Goal: Task Accomplishment & Management: Complete application form

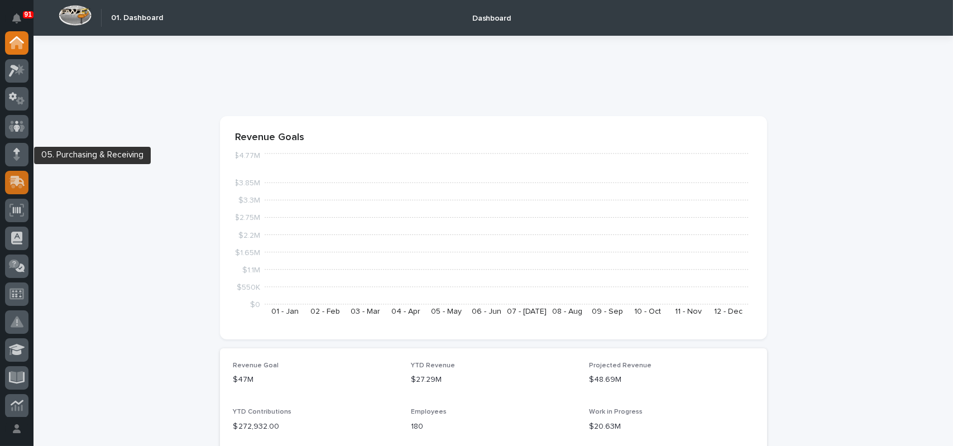
click at [18, 178] on icon at bounding box center [18, 181] width 15 height 11
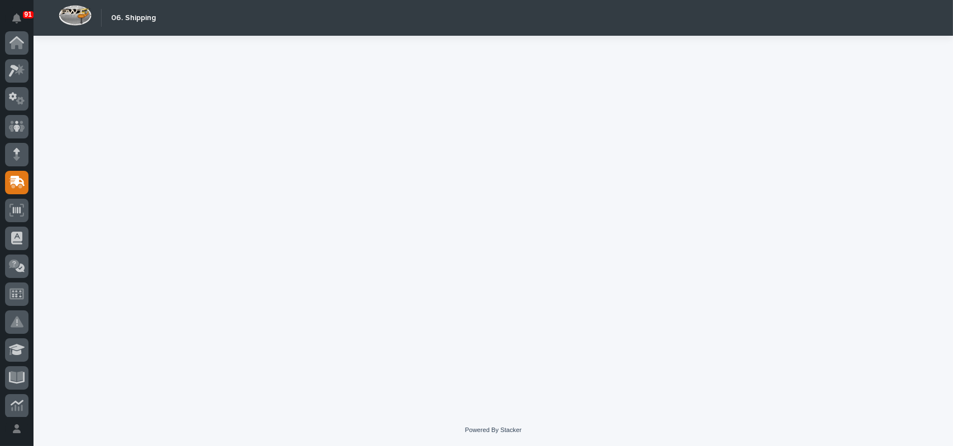
scroll to position [140, 0]
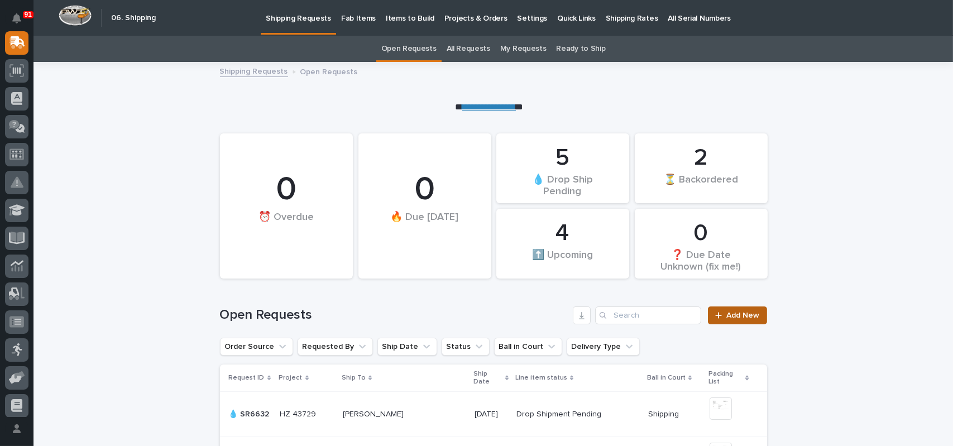
click at [734, 318] on span "Add New" at bounding box center [743, 315] width 33 height 8
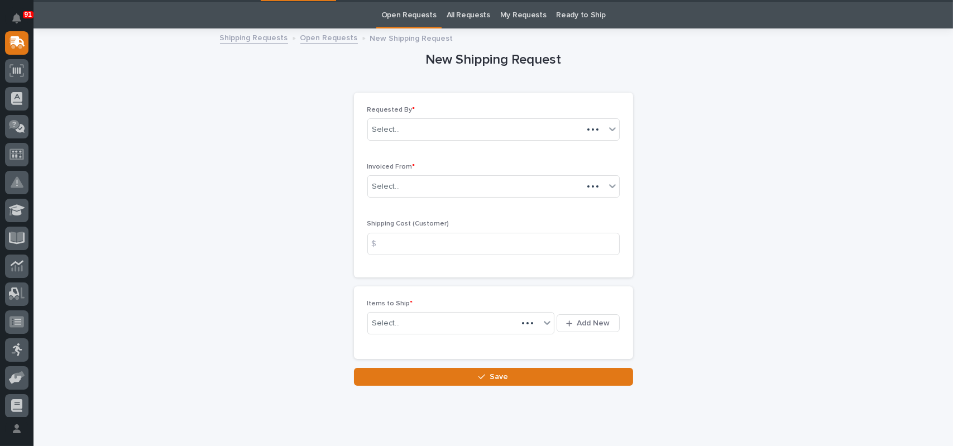
scroll to position [36, 0]
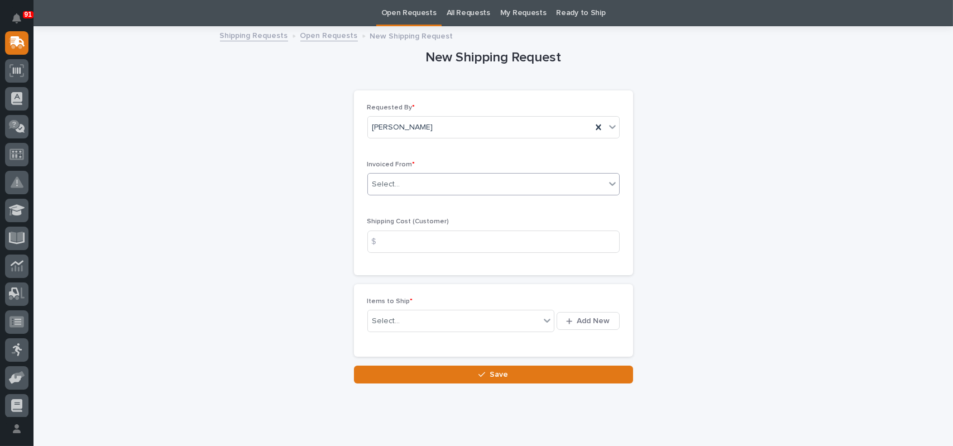
click at [380, 180] on div "Select..." at bounding box center [386, 185] width 28 height 12
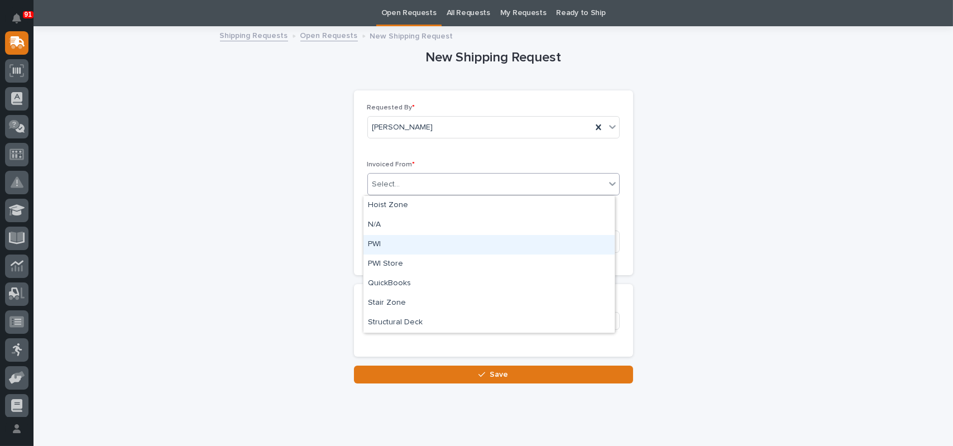
drag, startPoint x: 382, startPoint y: 256, endPoint x: 382, endPoint y: 240, distance: 16.2
click at [382, 240] on div "PWI" at bounding box center [488, 245] width 251 height 20
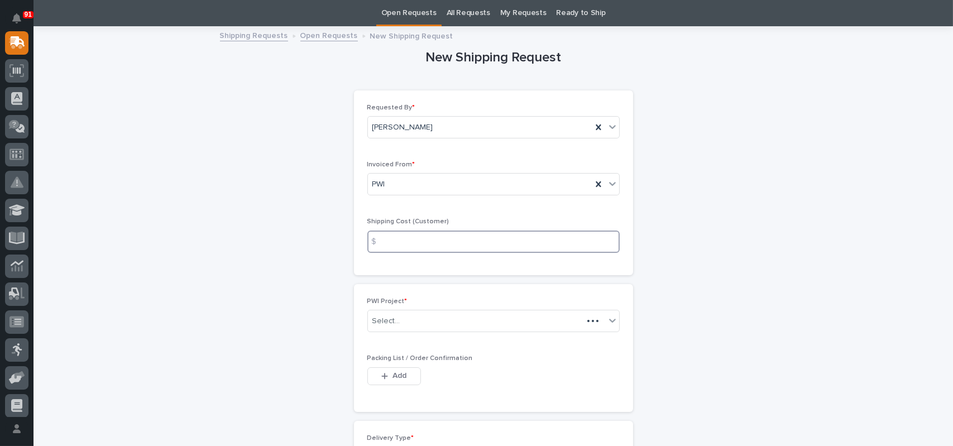
click at [422, 245] on input at bounding box center [493, 242] width 252 height 22
click at [399, 323] on div "Select..." at bounding box center [486, 321] width 237 height 18
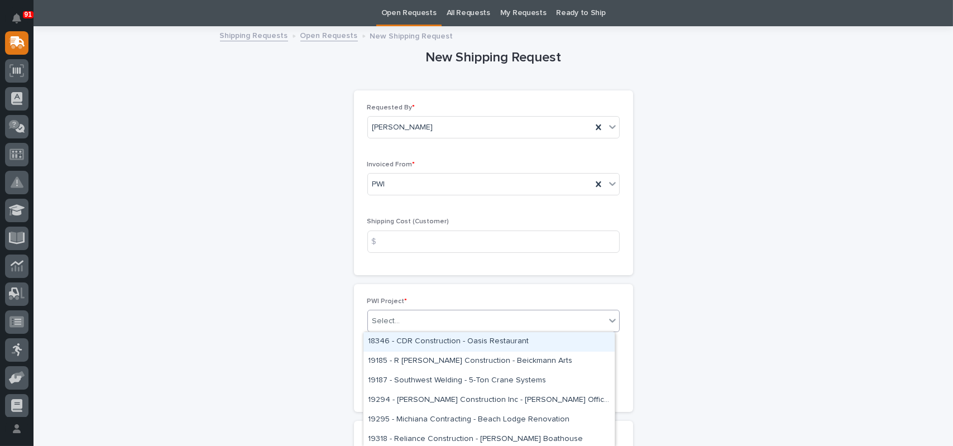
click at [393, 300] on span "PWI Project *" at bounding box center [387, 301] width 40 height 7
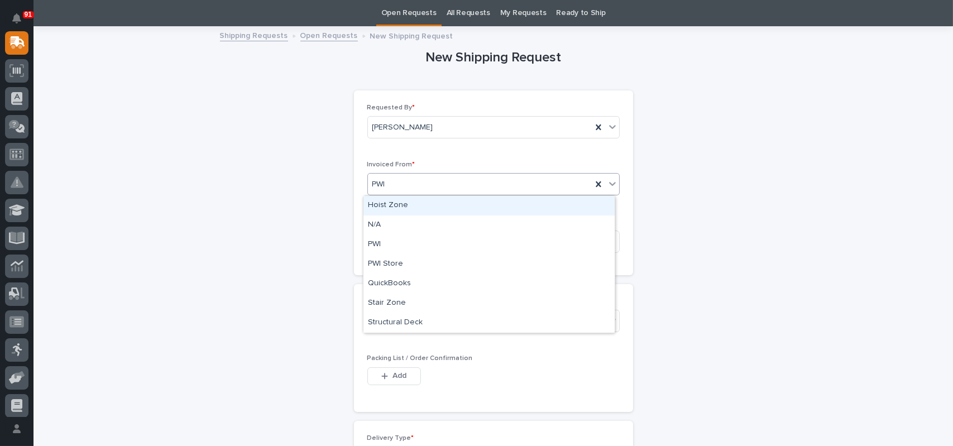
click at [414, 181] on div "PWI" at bounding box center [480, 184] width 224 height 18
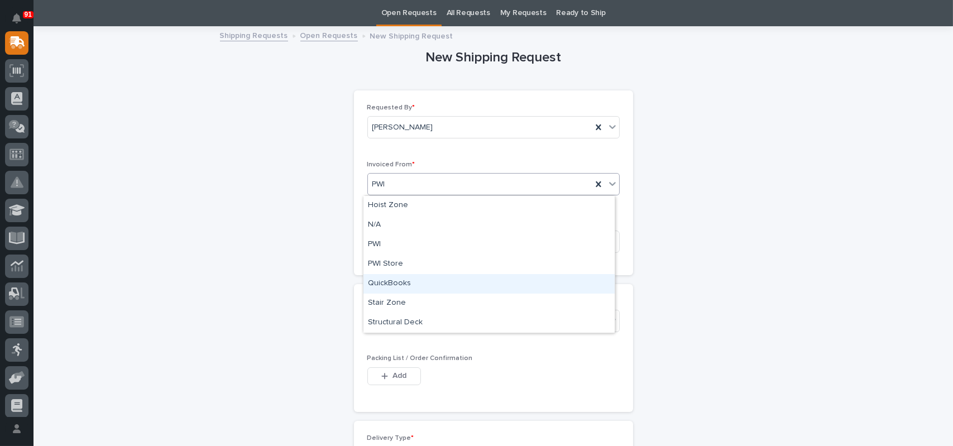
click at [401, 286] on div "QuickBooks" at bounding box center [488, 284] width 251 height 20
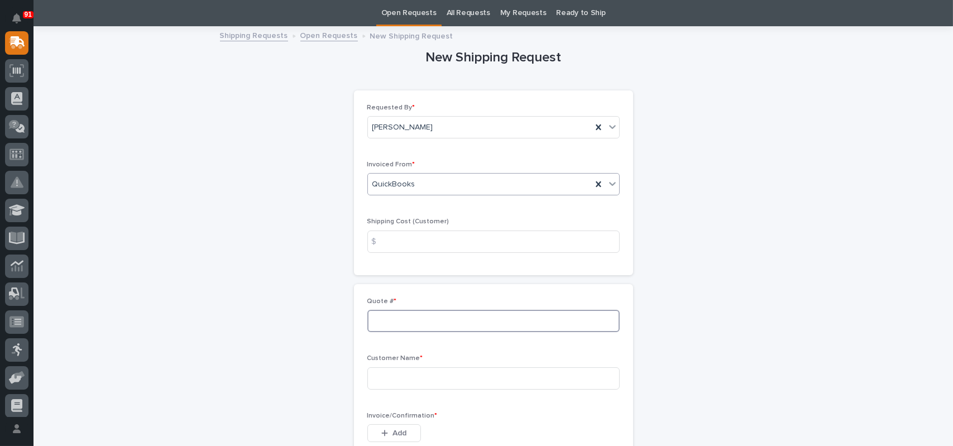
click at [443, 317] on input at bounding box center [493, 321] width 252 height 22
type input "136835"
click at [410, 372] on input at bounding box center [493, 378] width 252 height 22
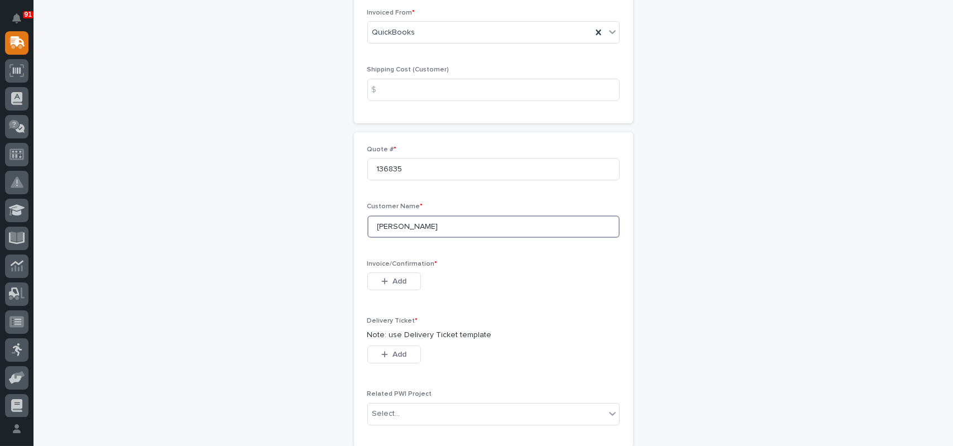
scroll to position [203, 0]
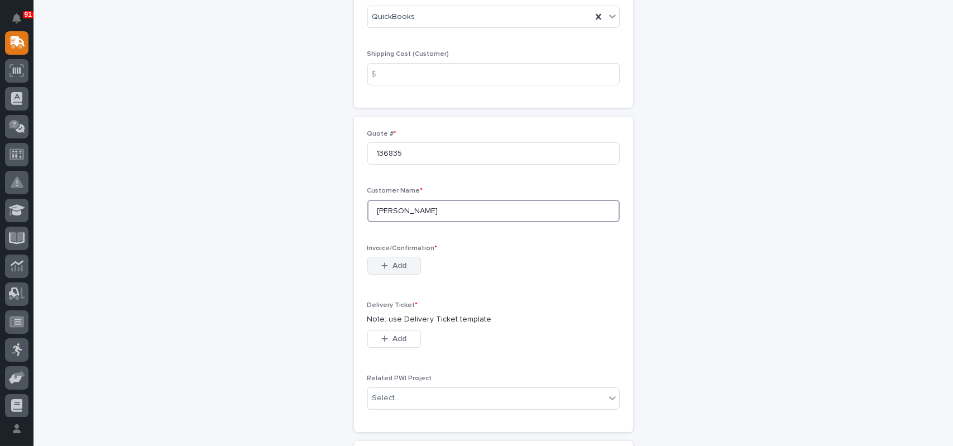
type input "[PERSON_NAME]"
click at [404, 267] on button "Add" at bounding box center [394, 266] width 54 height 18
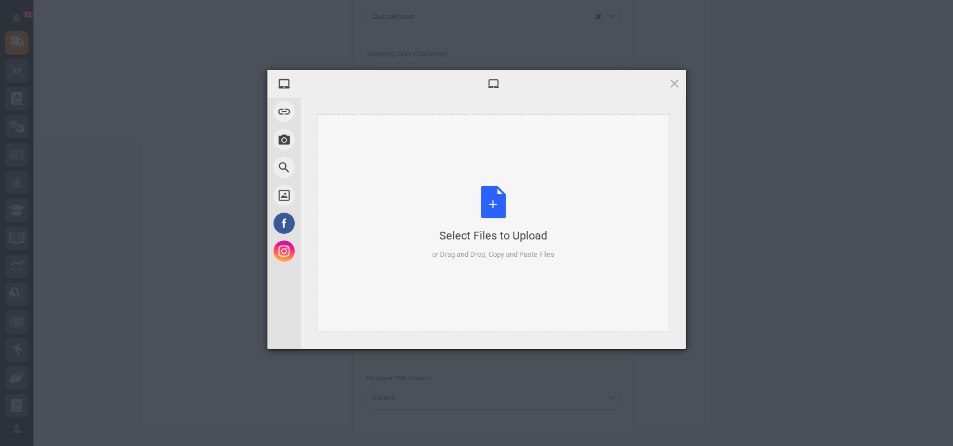
click at [500, 190] on div "Select Files to Upload or Drag and Drop, Copy and Paste Files" at bounding box center [493, 223] width 122 height 74
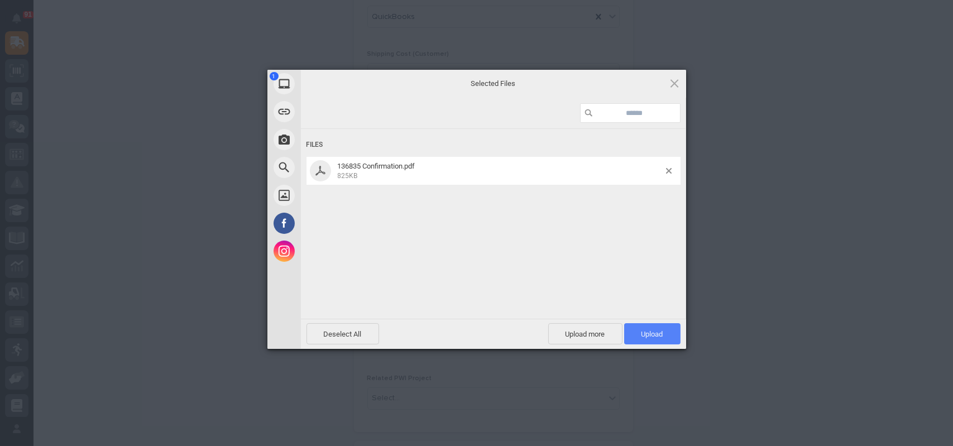
click at [649, 332] on span "Upload 1" at bounding box center [652, 334] width 22 height 8
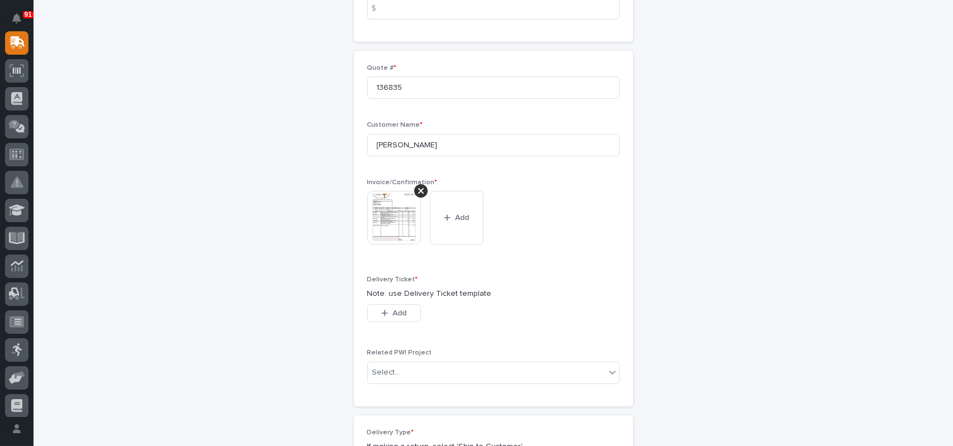
scroll to position [335, 0]
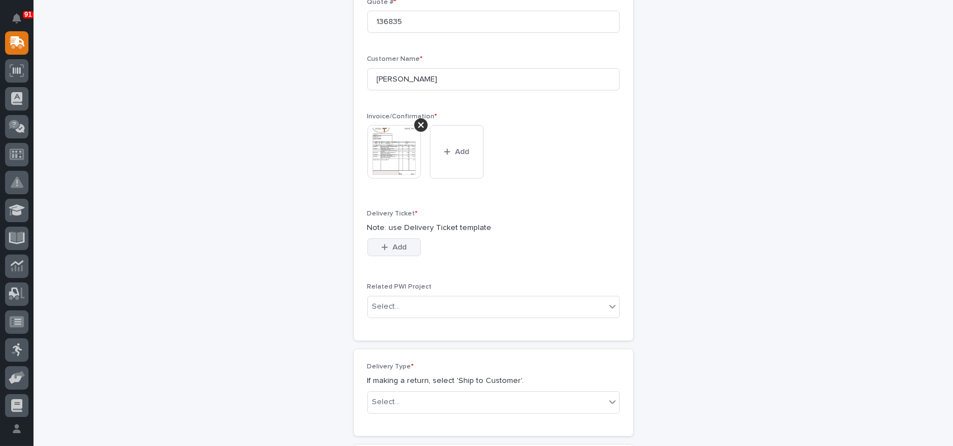
click at [392, 243] on span "Add" at bounding box center [399, 247] width 14 height 10
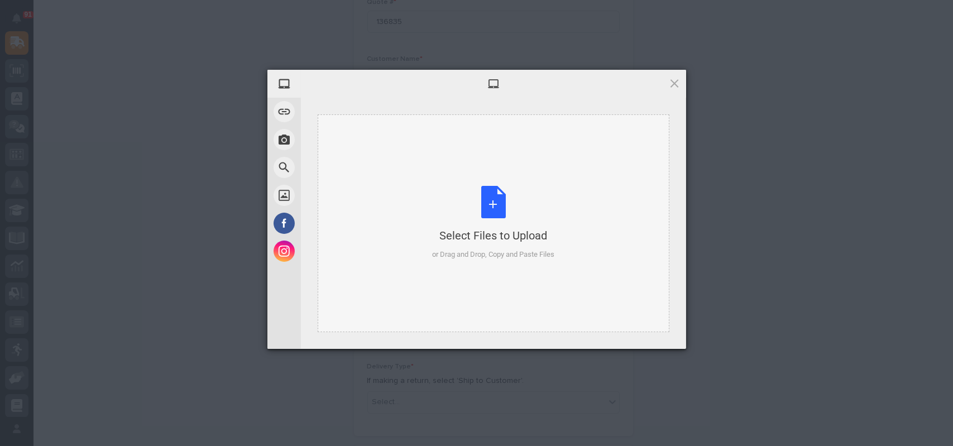
click at [493, 198] on div "Select Files to Upload or Drag and Drop, Copy and Paste Files" at bounding box center [493, 223] width 122 height 74
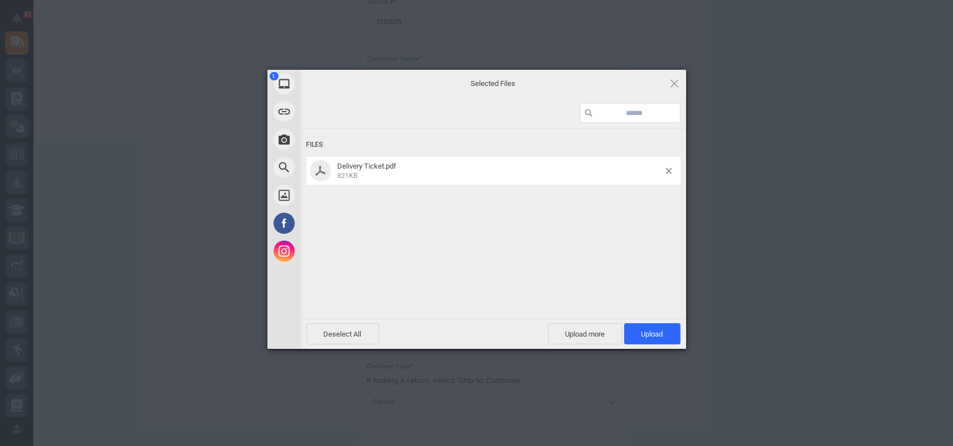
click at [641, 317] on div "Files Delivery Ticket.pdf 821KB" at bounding box center [493, 223] width 385 height 251
click at [647, 332] on span "Upload 1" at bounding box center [652, 334] width 22 height 8
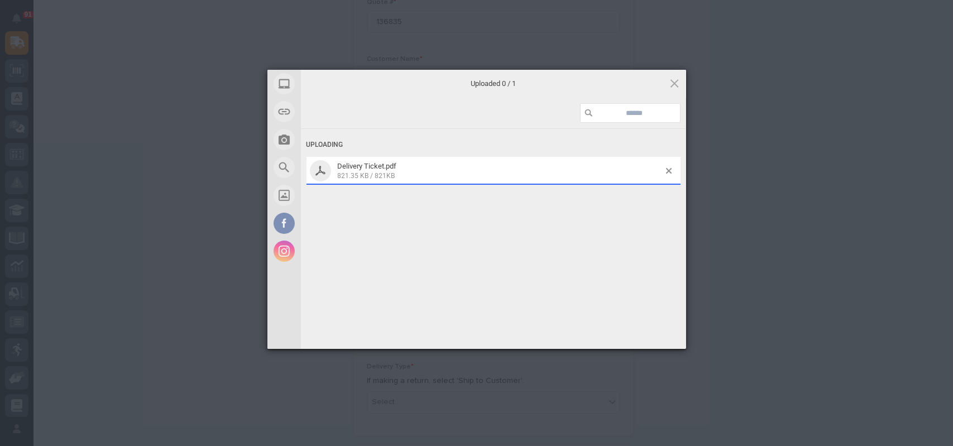
scroll to position [355, 0]
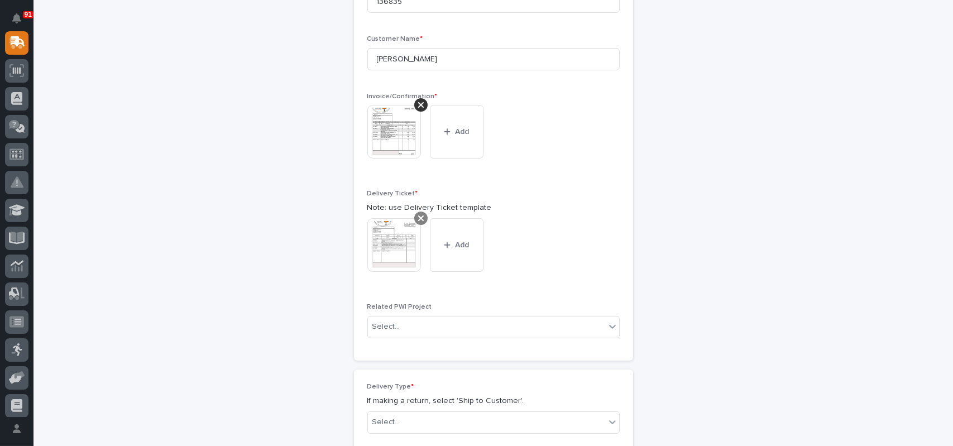
click at [418, 220] on icon at bounding box center [421, 218] width 6 height 9
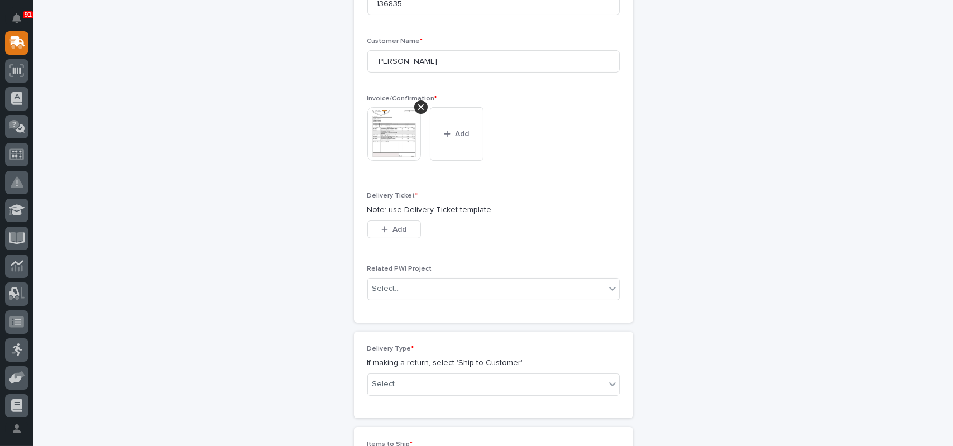
scroll to position [335, 0]
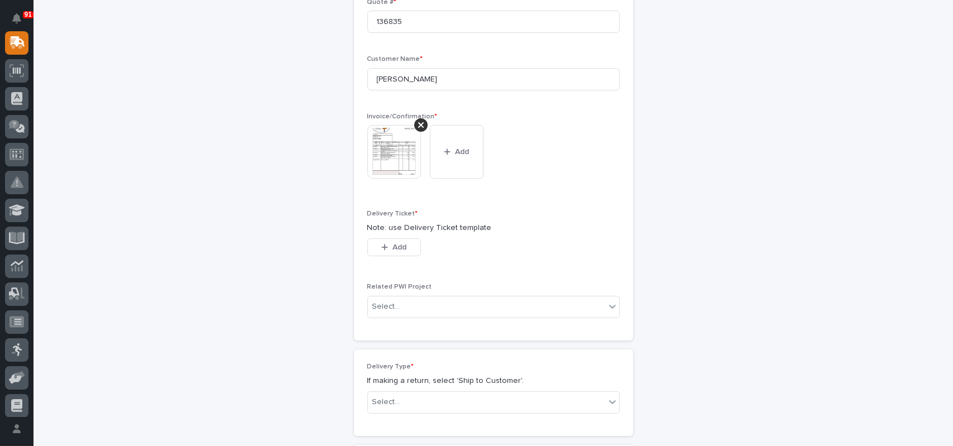
click at [375, 246] on button "Add" at bounding box center [394, 247] width 54 height 18
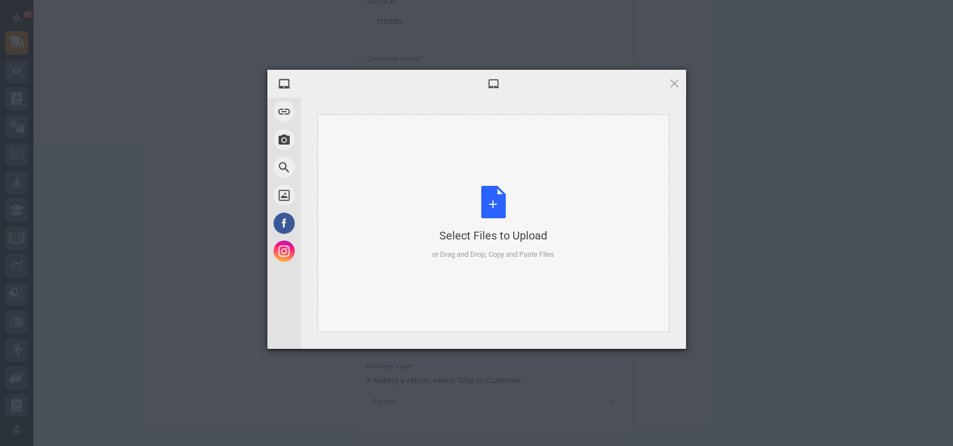
click at [485, 204] on div "Select Files to Upload or Drag and Drop, Copy and Paste Files" at bounding box center [493, 223] width 122 height 74
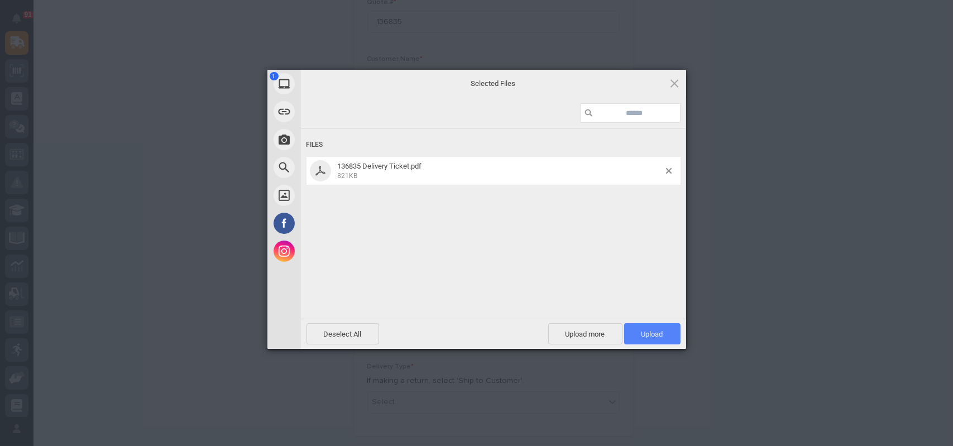
click at [650, 336] on span "Upload 1" at bounding box center [652, 334] width 22 height 8
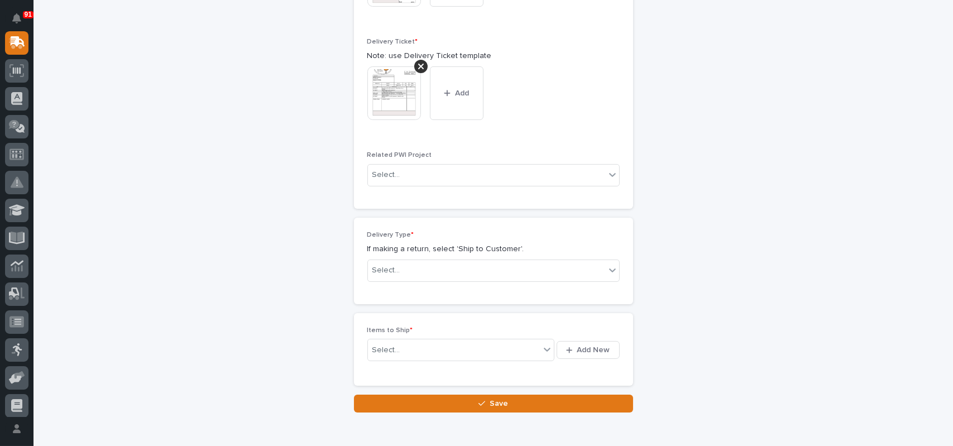
scroll to position [560, 0]
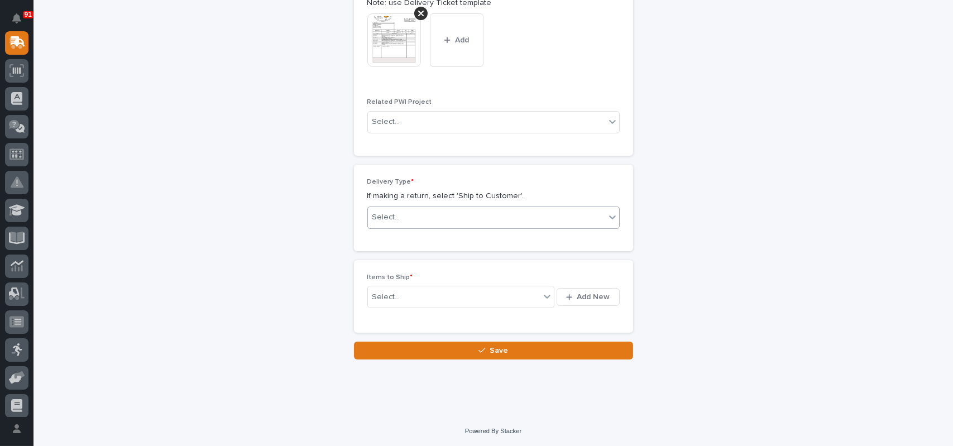
click at [392, 221] on div "Select..." at bounding box center [386, 218] width 28 height 12
click at [397, 238] on div "Ship to Customer" at bounding box center [488, 238] width 251 height 20
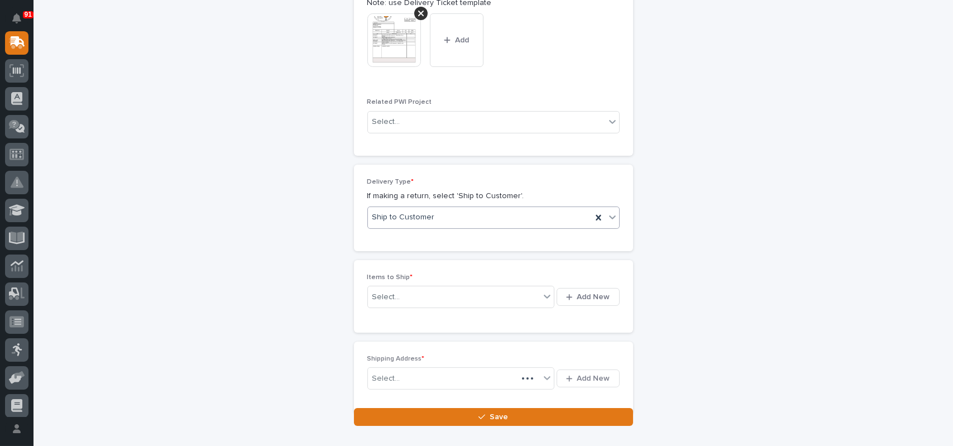
click at [410, 219] on span "Ship to Customer" at bounding box center [403, 218] width 63 height 12
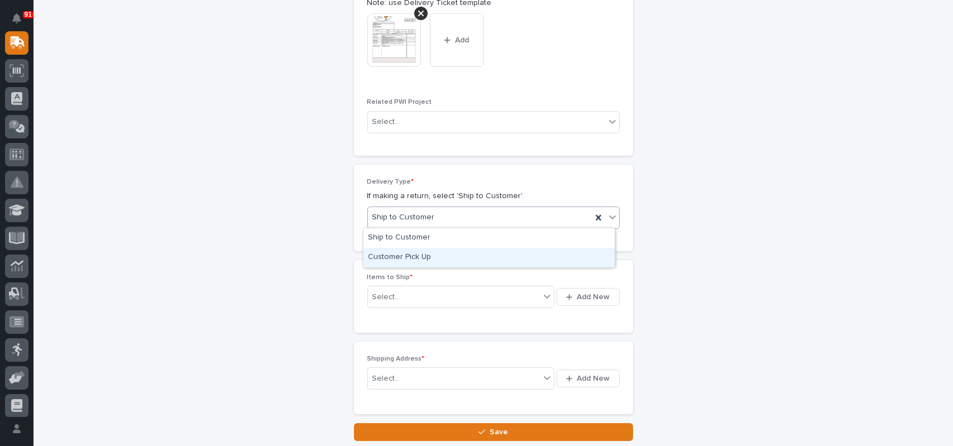
click at [401, 255] on div "Customer Pick Up" at bounding box center [488, 258] width 251 height 20
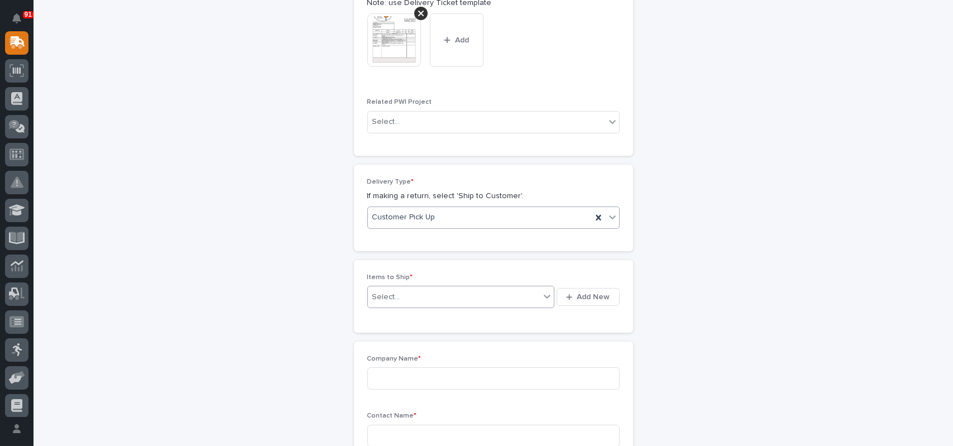
click at [396, 294] on div "Select..." at bounding box center [454, 297] width 172 height 14
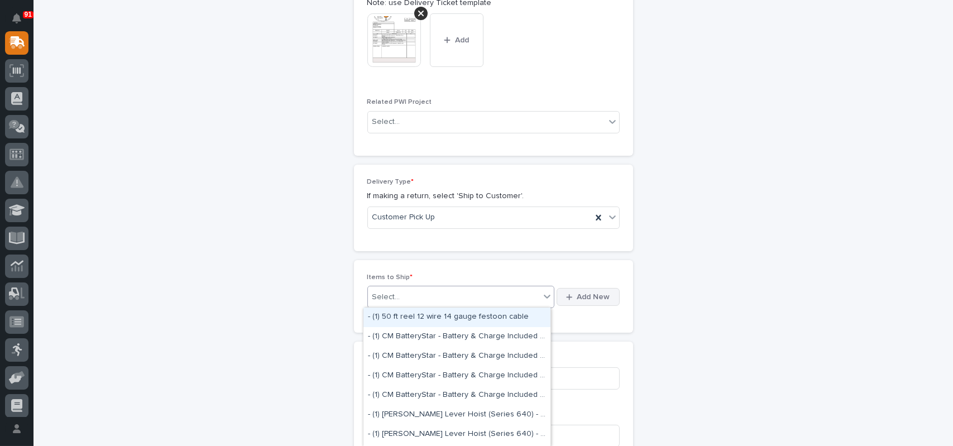
click at [581, 302] on button "Add New" at bounding box center [588, 297] width 63 height 18
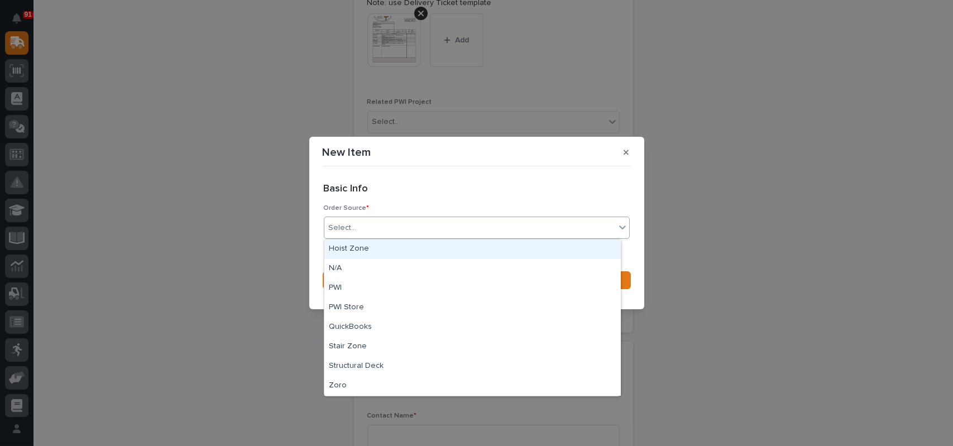
click at [336, 227] on div "Select..." at bounding box center [343, 228] width 28 height 12
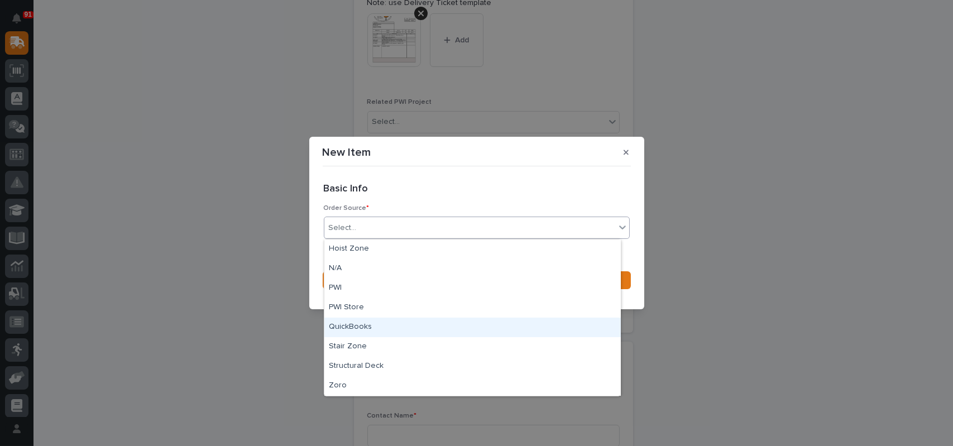
click at [357, 324] on div "QuickBooks" at bounding box center [472, 328] width 296 height 20
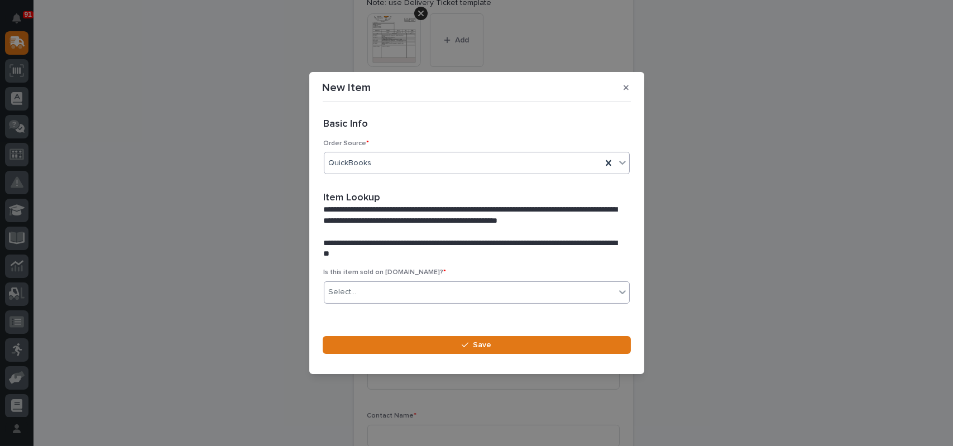
click at [413, 290] on div "Select..." at bounding box center [469, 292] width 291 height 18
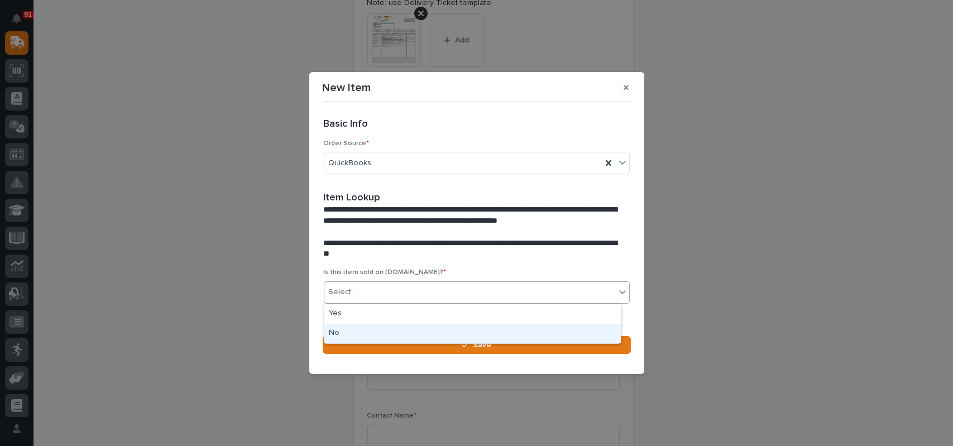
click at [357, 330] on div "No" at bounding box center [472, 334] width 296 height 20
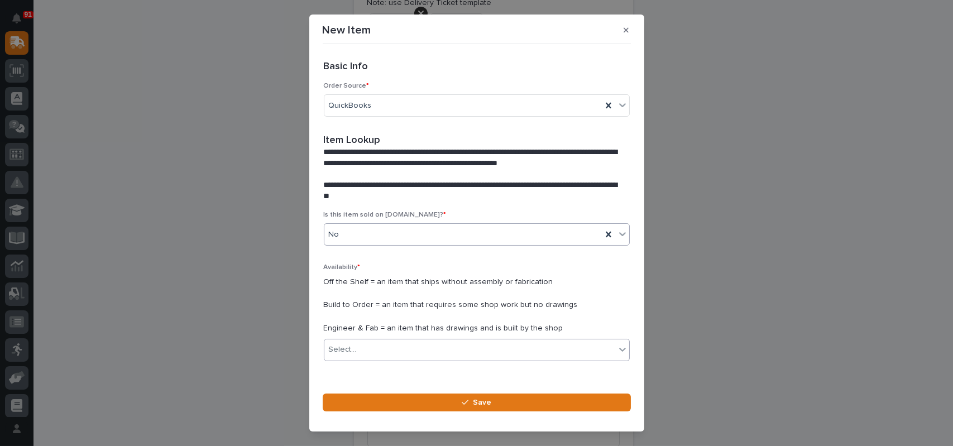
click at [365, 349] on div "Select..." at bounding box center [469, 350] width 291 height 18
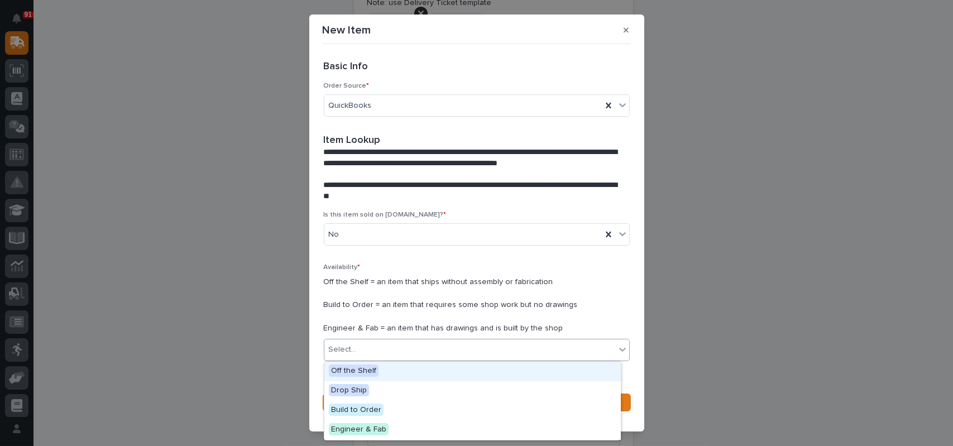
click at [371, 371] on span "Off the Shelf" at bounding box center [354, 371] width 50 height 12
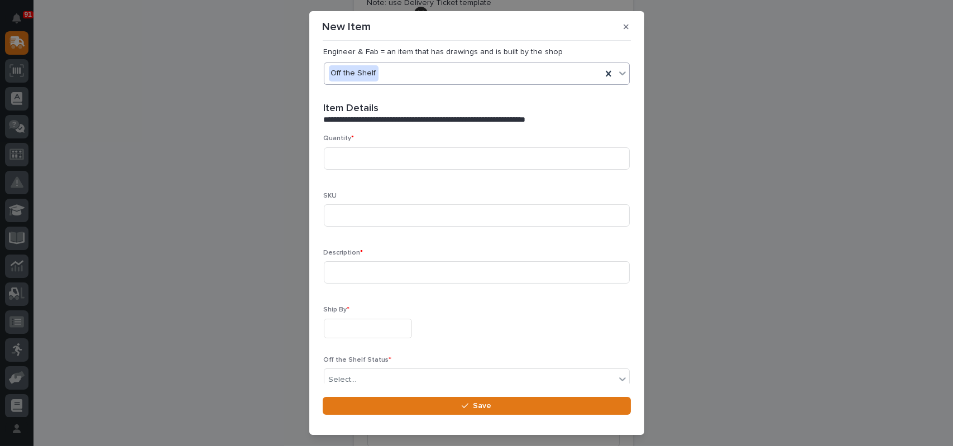
scroll to position [279, 0]
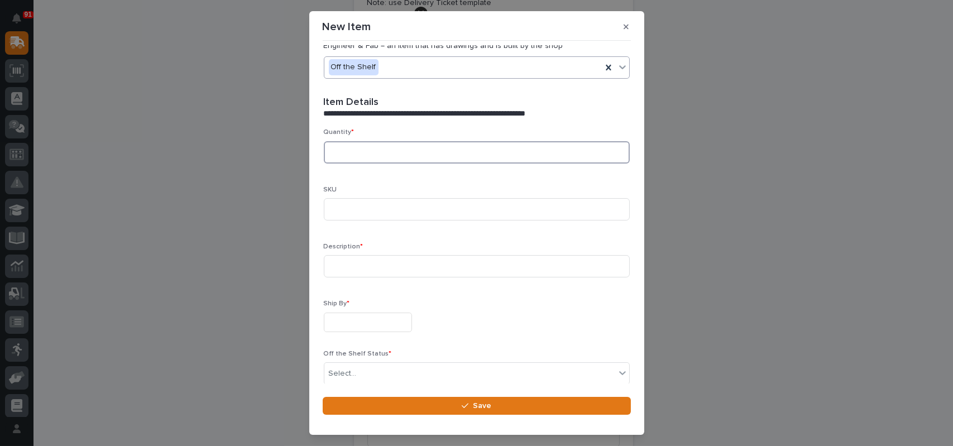
drag, startPoint x: 370, startPoint y: 152, endPoint x: 381, endPoint y: 155, distance: 11.0
click at [371, 152] on input at bounding box center [477, 152] width 306 height 22
type input "5"
type input "8"
type input "Multiple"
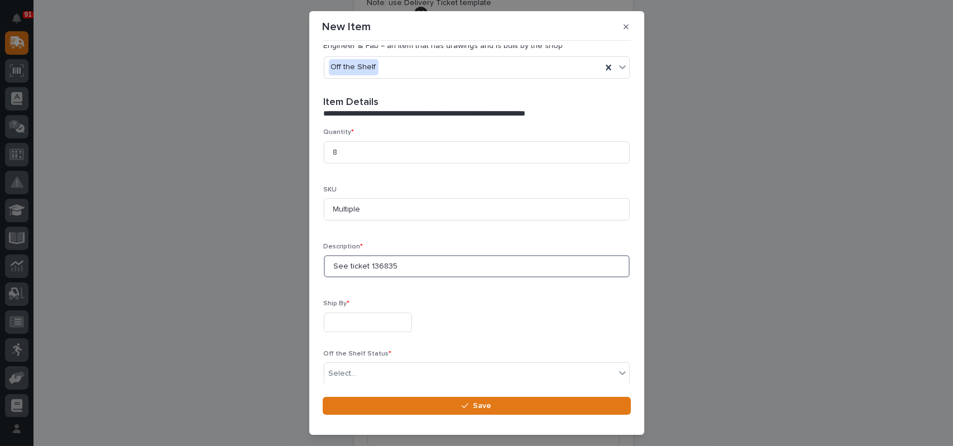
type input "See ticket 136835"
click at [381, 323] on input "text" at bounding box center [368, 323] width 88 height 20
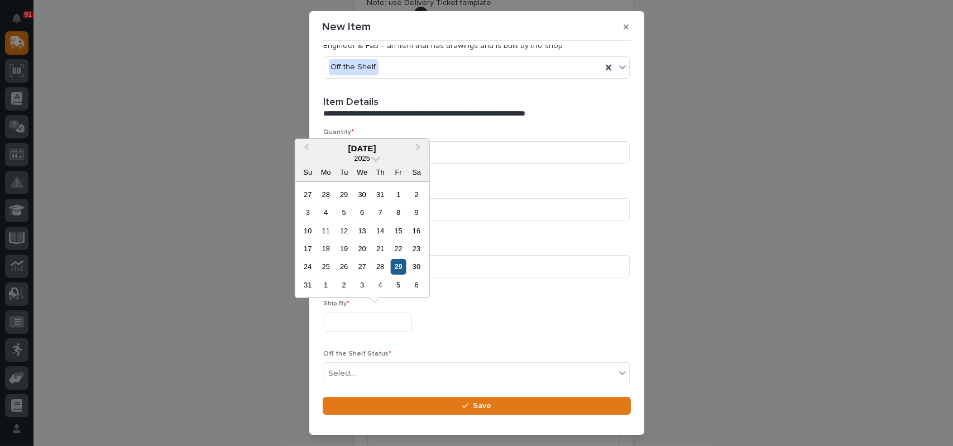
click at [395, 266] on div "29" at bounding box center [398, 266] width 15 height 15
type input "**********"
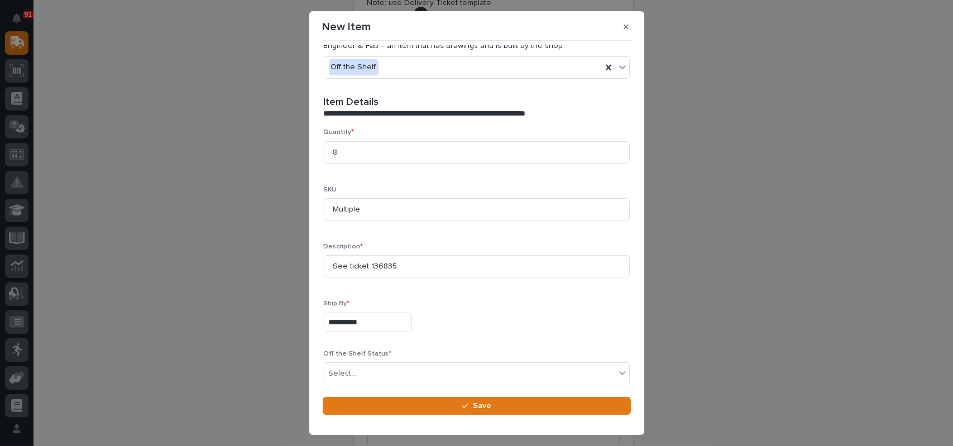
click at [362, 384] on section "**********" at bounding box center [476, 223] width 335 height 424
click at [363, 377] on div "Select..." at bounding box center [469, 374] width 291 height 18
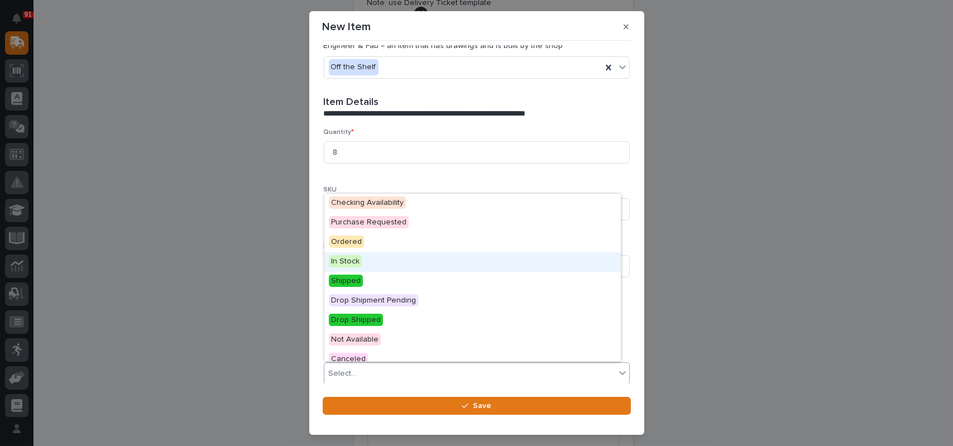
click at [353, 265] on span "In Stock" at bounding box center [345, 261] width 33 height 12
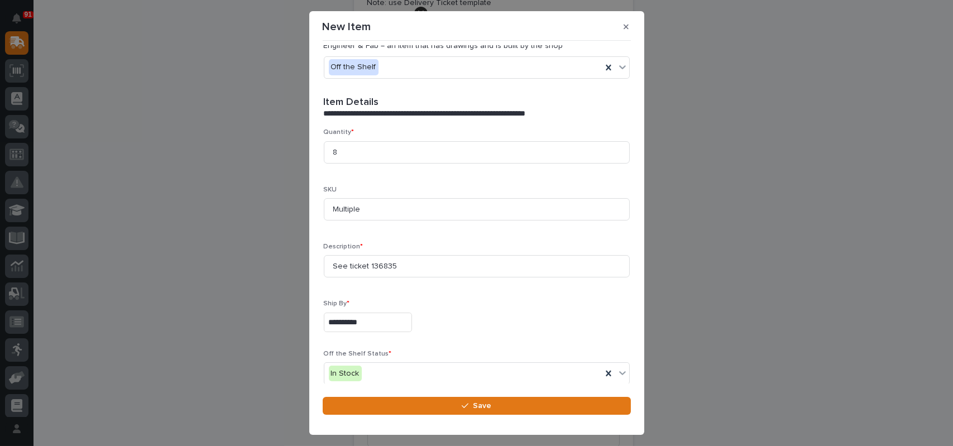
click at [507, 321] on div "**********" at bounding box center [477, 323] width 306 height 20
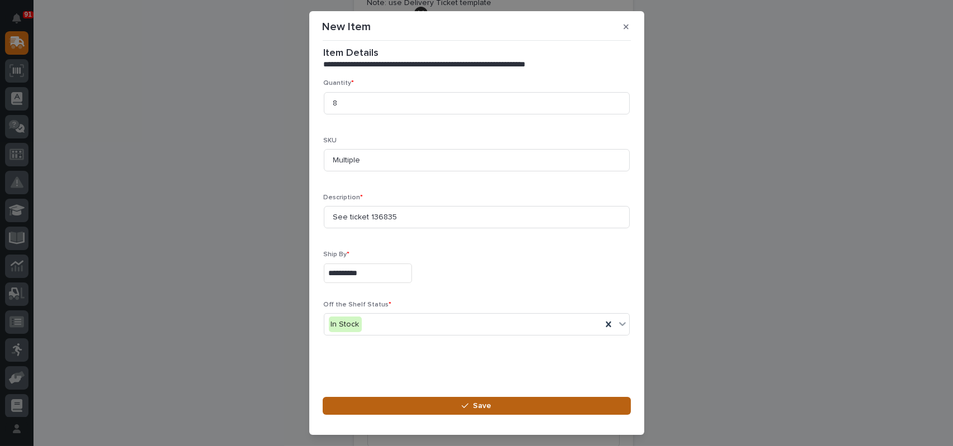
click at [473, 410] on button "Save" at bounding box center [477, 406] width 308 height 18
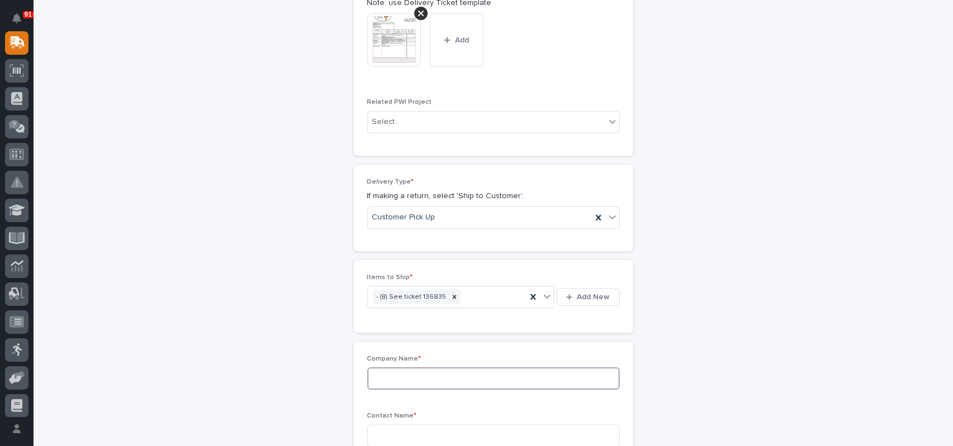
click at [392, 377] on input at bounding box center [493, 378] width 252 height 22
type input "n"
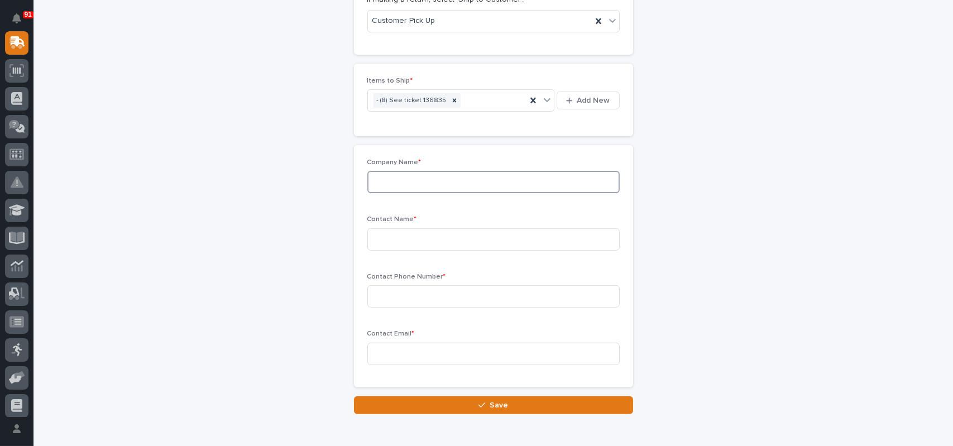
scroll to position [782, 0]
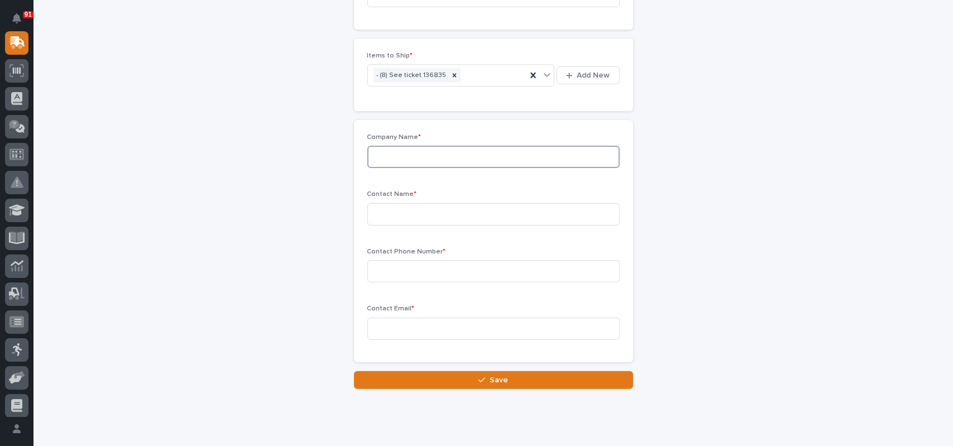
click at [445, 155] on input at bounding box center [493, 157] width 252 height 22
type input "NewMar"
type input "m"
type input "[PERSON_NAME]"
click at [490, 274] on input at bounding box center [493, 271] width 252 height 22
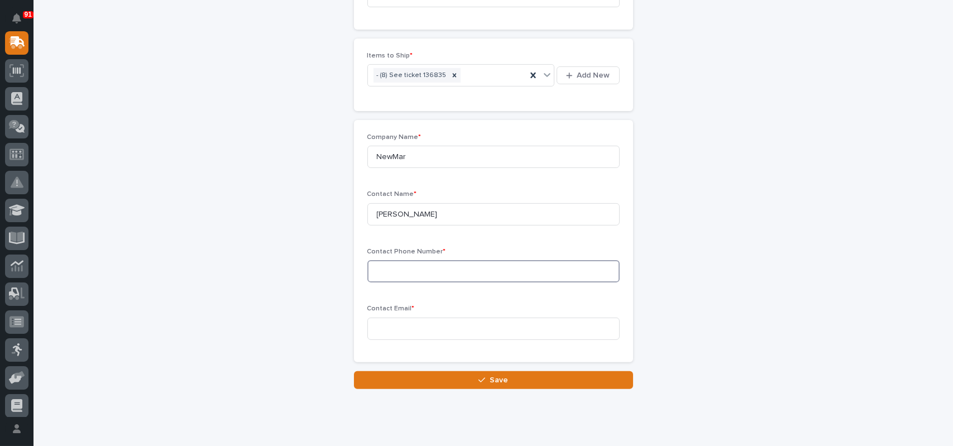
paste input "[PHONE_NUMBER]"
type input "[PHONE_NUMBER]"
click at [452, 333] on input at bounding box center [493, 329] width 252 height 22
paste input "[EMAIL_ADDRESS][DOMAIN_NAME]"
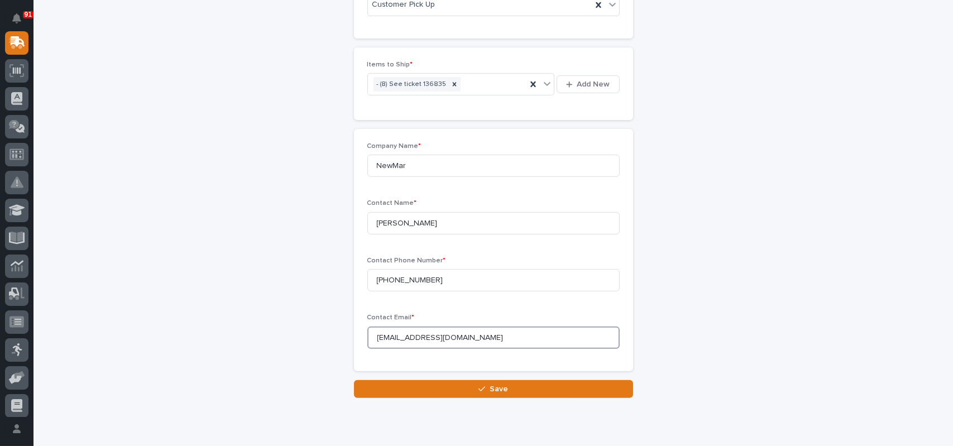
scroll to position [811, 0]
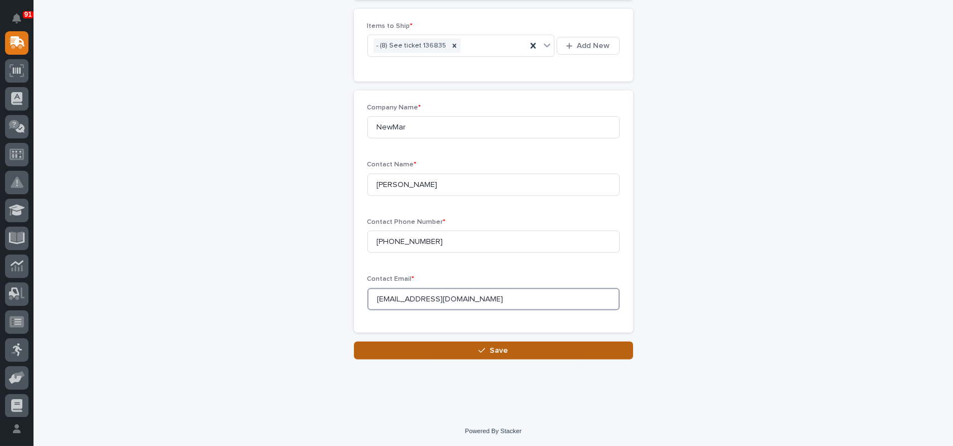
type input "[EMAIL_ADDRESS][DOMAIN_NAME]"
click at [468, 349] on button "Save" at bounding box center [493, 351] width 279 height 18
